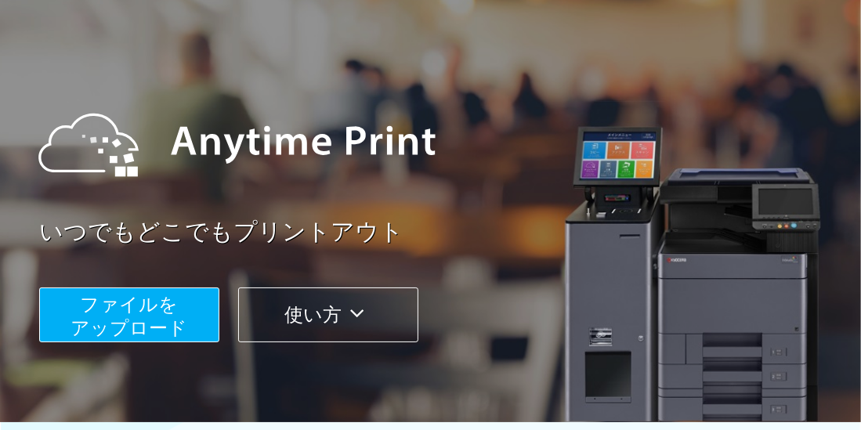
scroll to position [98, 0]
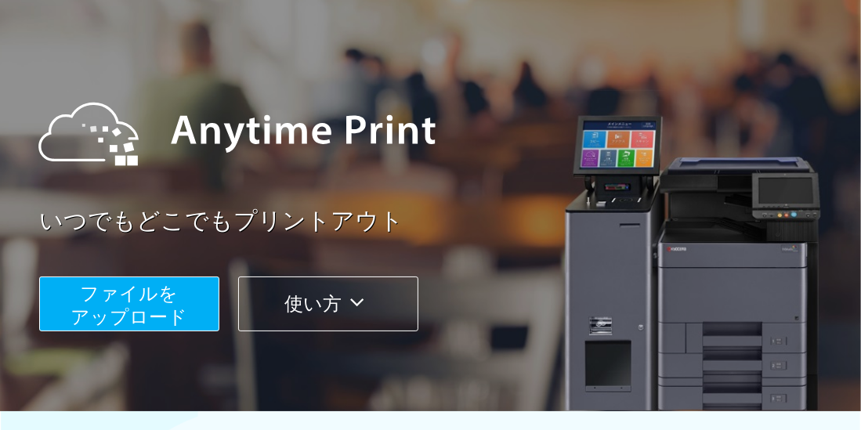
click at [162, 301] on span "ファイルを ​​アップロード" at bounding box center [129, 305] width 117 height 45
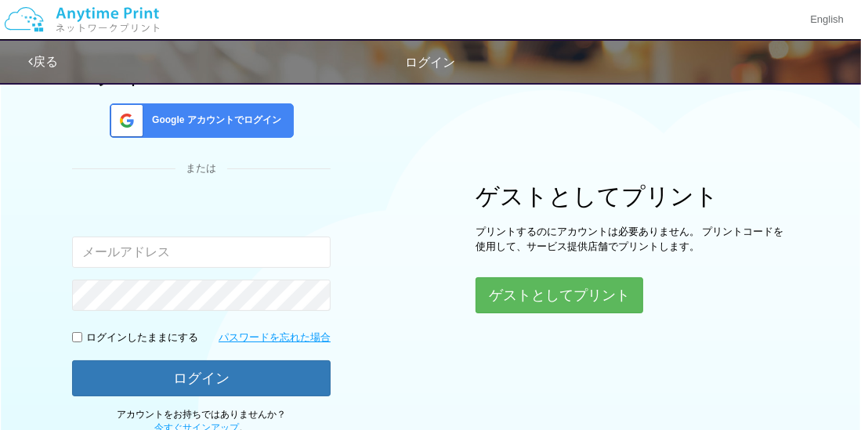
type input "[EMAIL_ADDRESS][DOMAIN_NAME]"
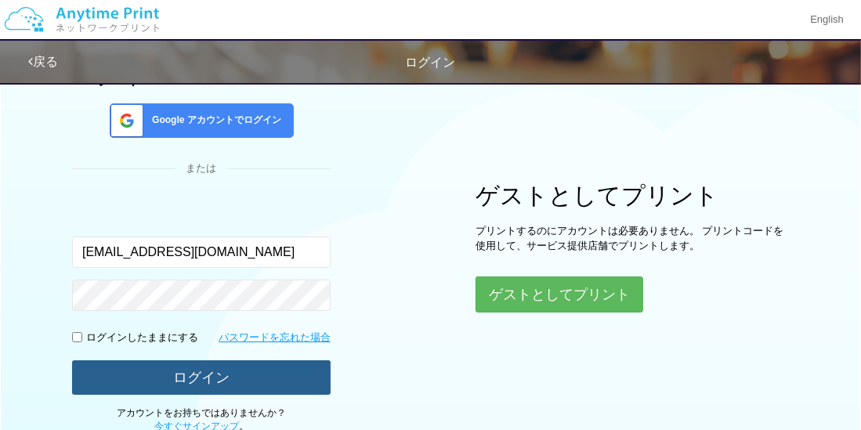
click at [277, 382] on button "ログイン" at bounding box center [201, 377] width 258 height 34
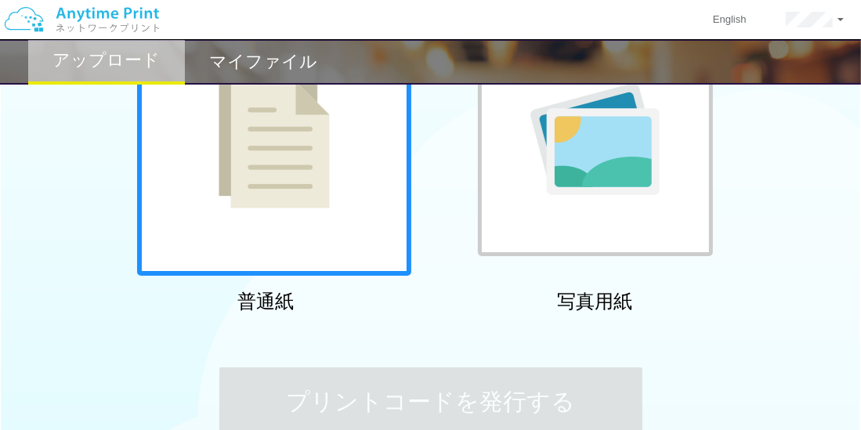
scroll to position [196, 0]
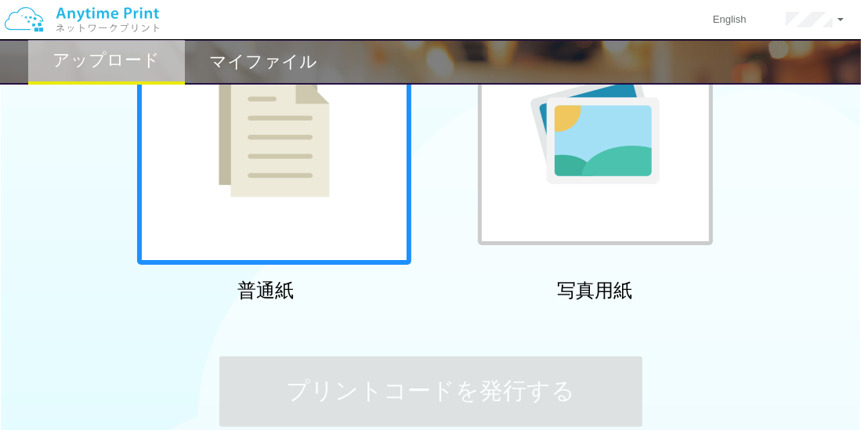
click at [369, 215] on div at bounding box center [274, 128] width 274 height 274
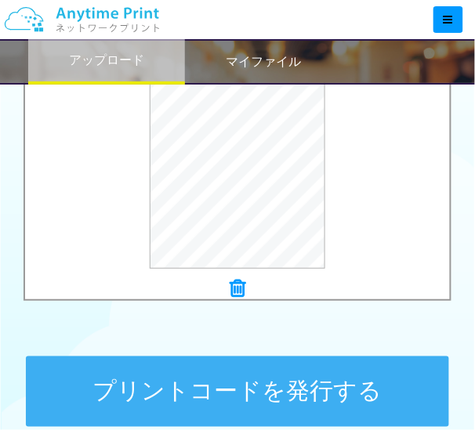
click at [236, 287] on icon at bounding box center [237, 288] width 16 height 20
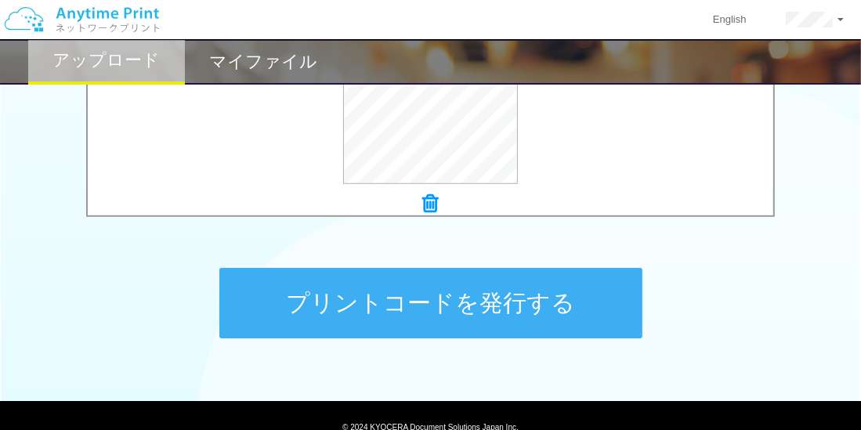
scroll to position [702, 0]
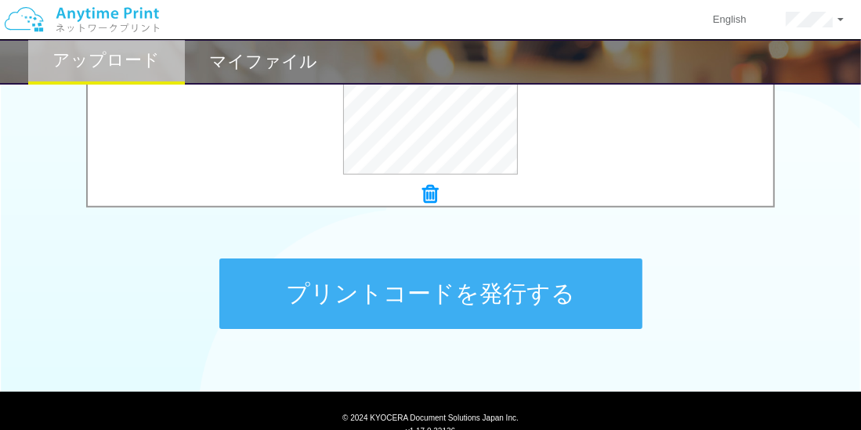
click at [492, 297] on button "プリントコードを発行する" at bounding box center [430, 293] width 423 height 70
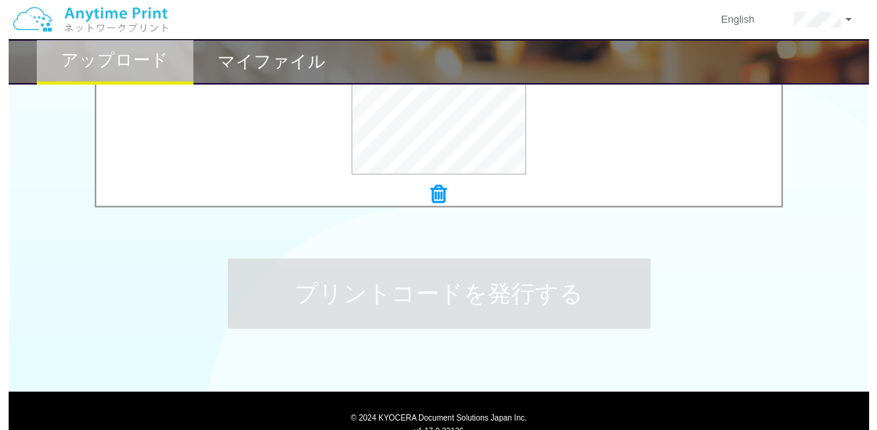
scroll to position [0, 0]
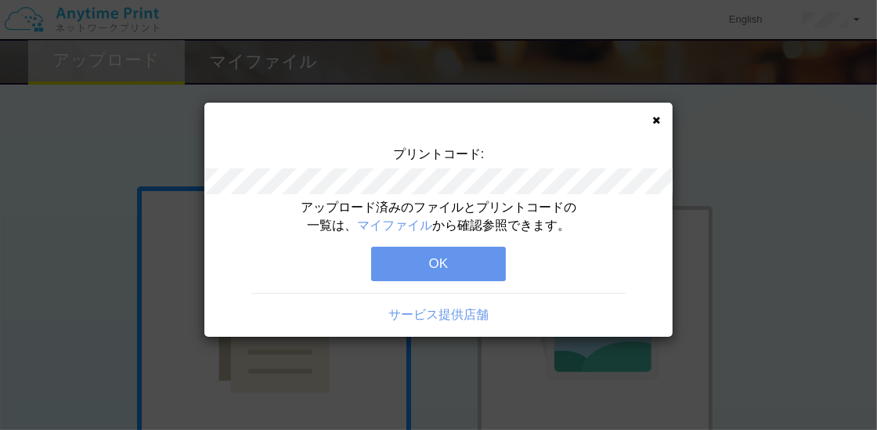
drag, startPoint x: 487, startPoint y: 299, endPoint x: 64, endPoint y: 121, distance: 458.7
click at [64, 121] on div "プリントコード: アップロード済みのファイルとプリントコードの一覧は、 マイファイル から確認参照できます。 OK サービス提供店舗" at bounding box center [438, 215] width 877 height 430
